Goal: Task Accomplishment & Management: Manage account settings

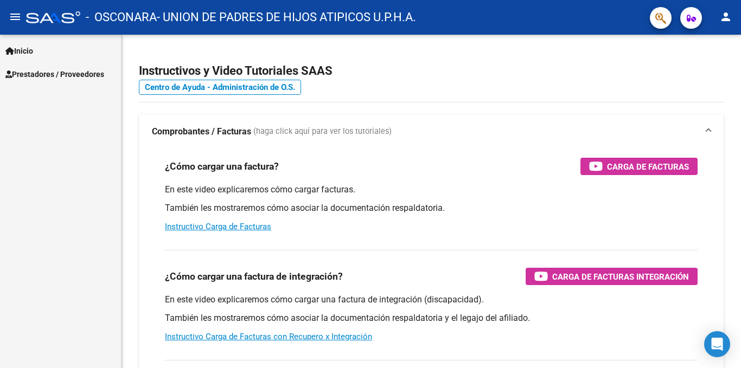
click at [62, 71] on span "Prestadores / Proveedores" at bounding box center [54, 74] width 99 height 12
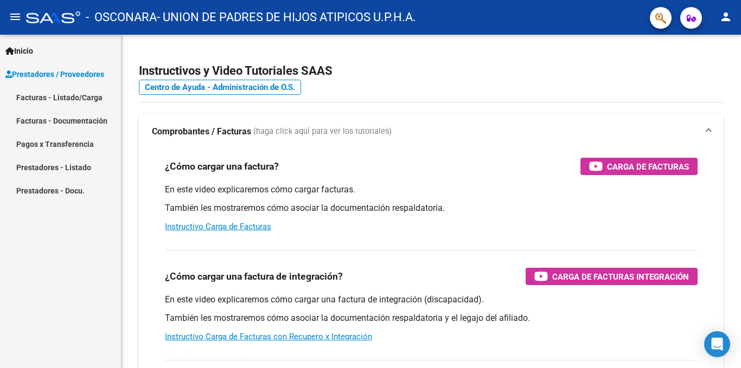
click at [61, 99] on link "Facturas - Listado/Carga" at bounding box center [60, 97] width 121 height 23
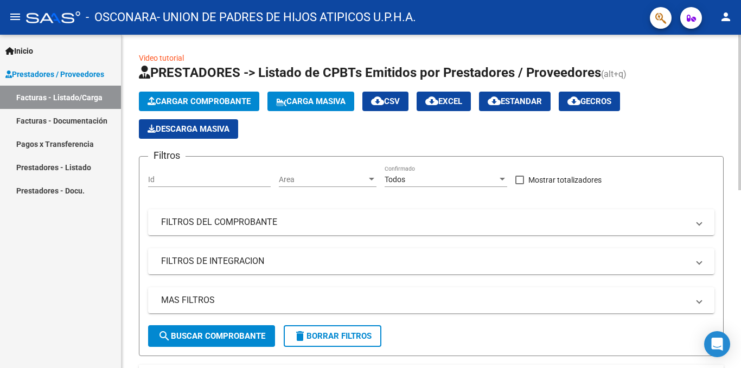
click at [232, 103] on span "Cargar Comprobante" at bounding box center [198, 102] width 103 height 10
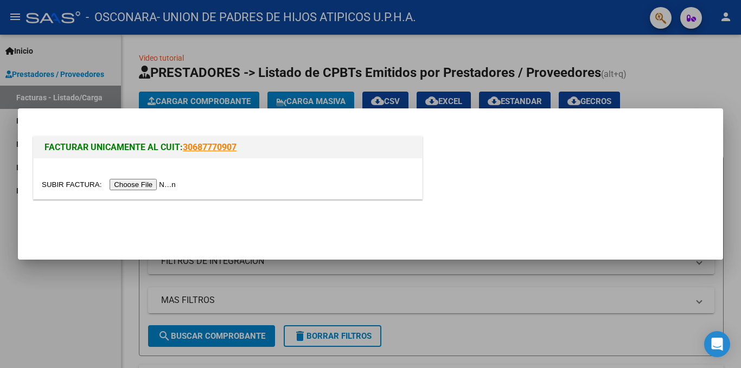
click at [167, 186] on input "file" at bounding box center [110, 184] width 137 height 11
click at [692, 74] on div at bounding box center [370, 184] width 741 height 368
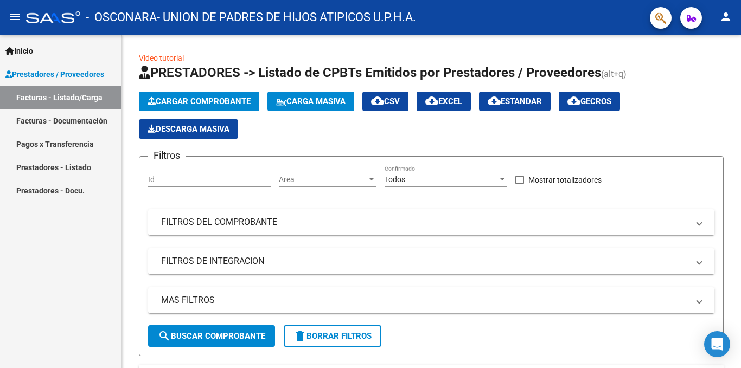
click at [70, 121] on link "Facturas - Documentación" at bounding box center [60, 120] width 121 height 23
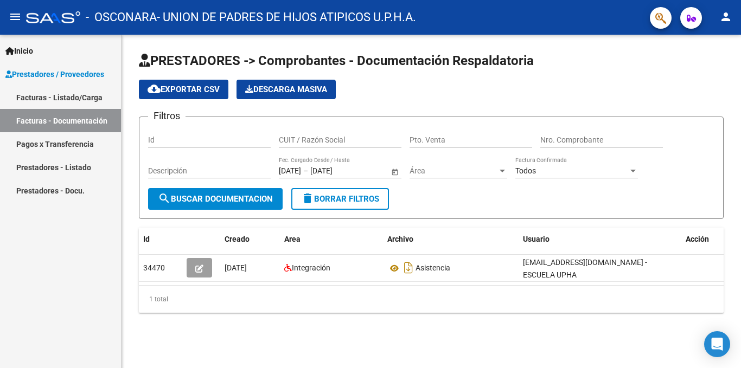
drag, startPoint x: 397, startPoint y: 282, endPoint x: 505, endPoint y: 282, distance: 107.9
click at [505, 282] on datatable-body "34470 [DATE] Integración Asistencia [EMAIL_ADDRESS][DOMAIN_NAME] - ESCUELA UPHA" at bounding box center [431, 270] width 584 height 30
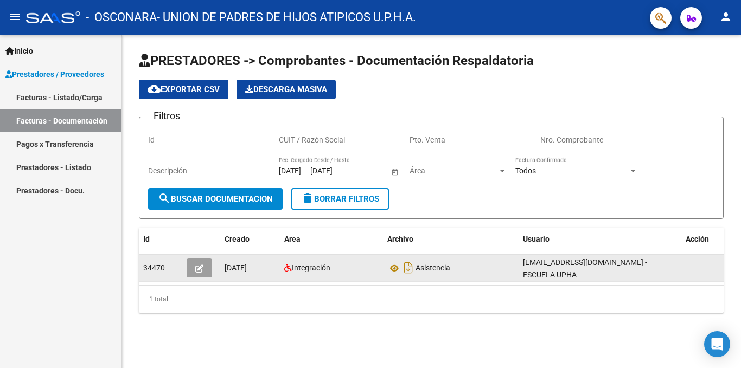
click at [203, 265] on button "button" at bounding box center [199, 268] width 25 height 20
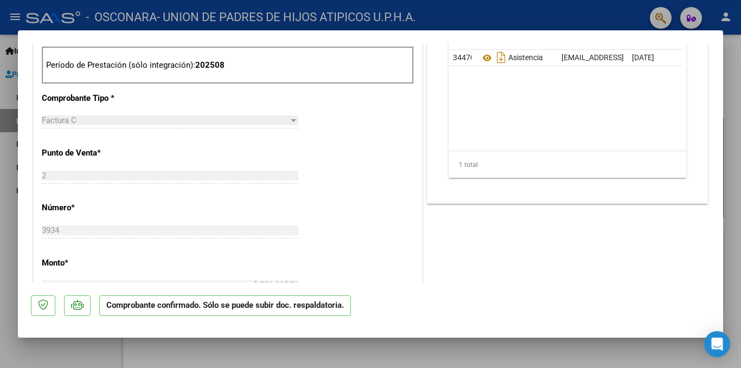
scroll to position [813, 0]
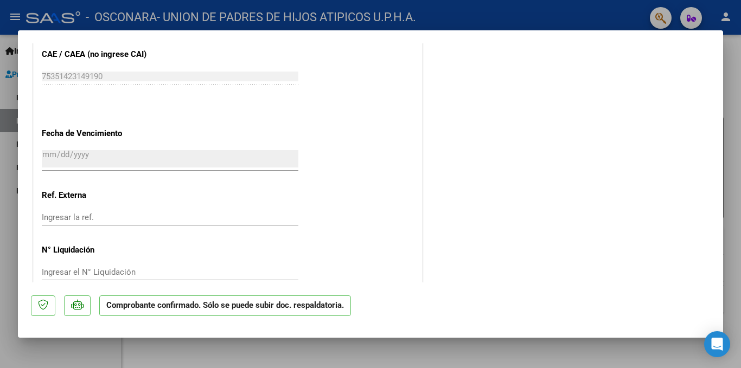
click at [409, 355] on div at bounding box center [370, 184] width 741 height 368
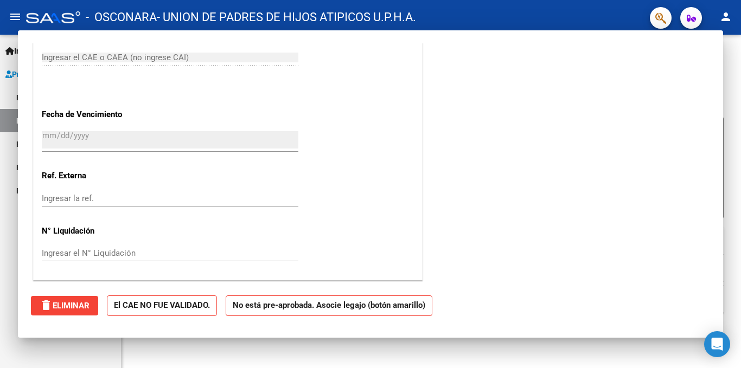
scroll to position [0, 0]
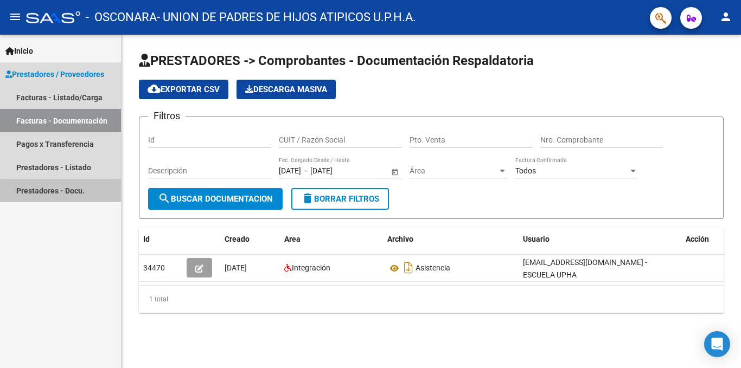
click at [67, 194] on link "Prestadores - Docu." at bounding box center [60, 190] width 121 height 23
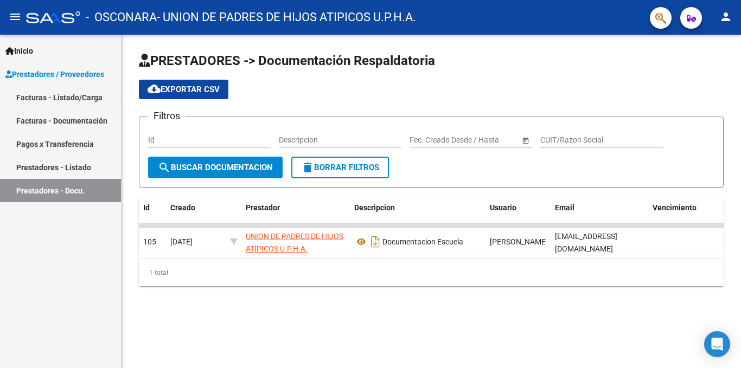
click at [80, 161] on link "Prestadores - Listado" at bounding box center [60, 167] width 121 height 23
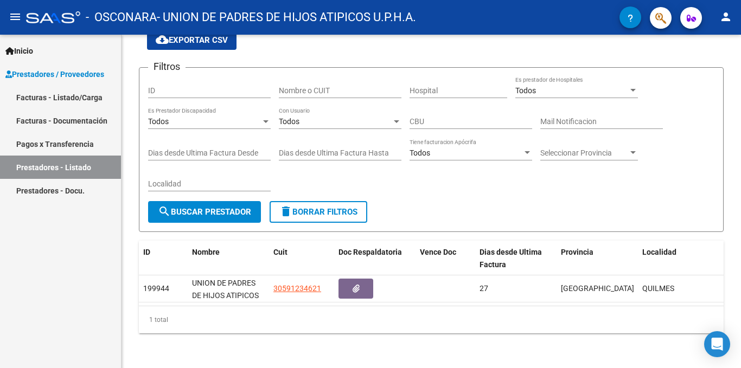
click at [70, 147] on link "Pagos x Transferencia" at bounding box center [60, 143] width 121 height 23
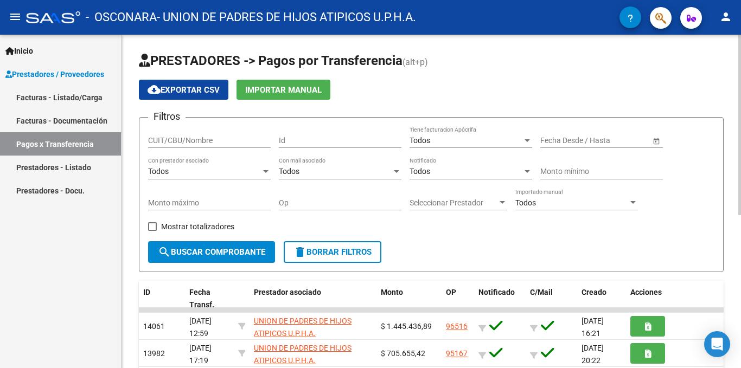
scroll to position [108, 0]
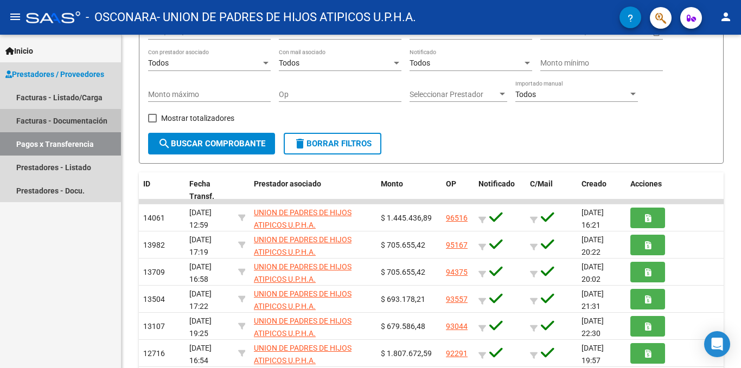
click at [53, 119] on link "Facturas - Documentación" at bounding box center [60, 120] width 121 height 23
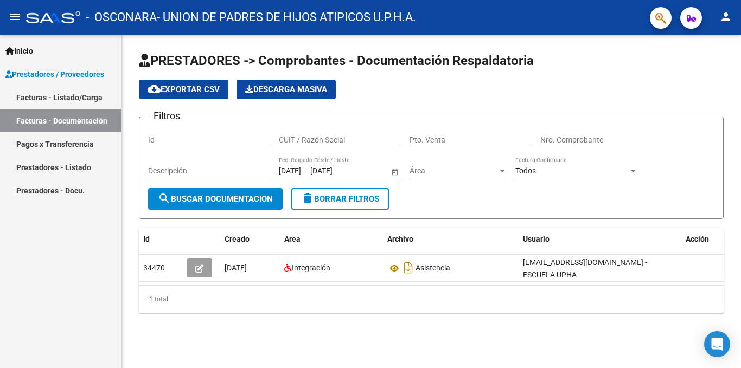
click at [62, 100] on link "Facturas - Listado/Carga" at bounding box center [60, 97] width 121 height 23
